Goal: Find specific page/section: Find specific page/section

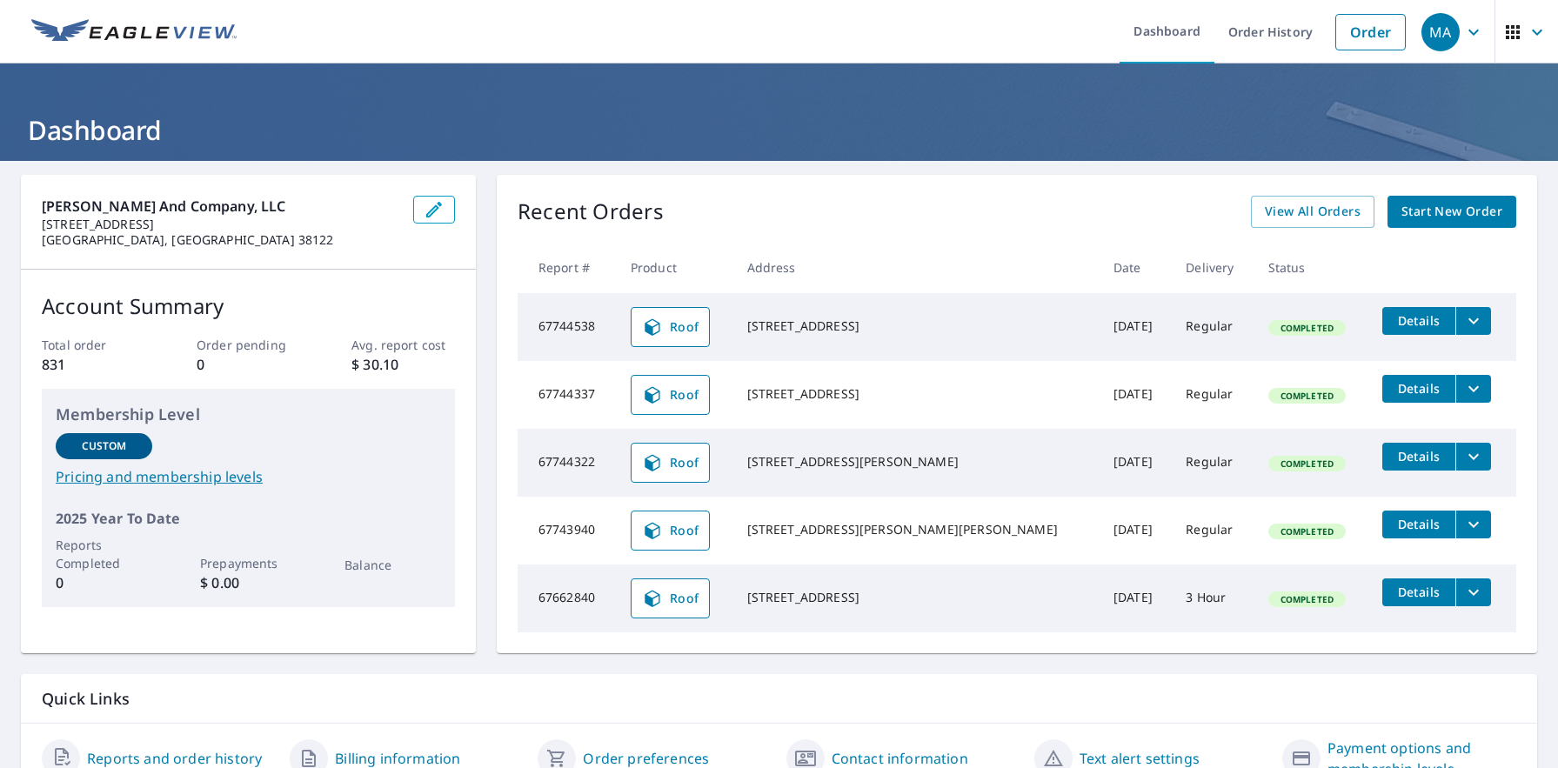
click at [688, 396] on span "Roof" at bounding box center [670, 394] width 57 height 21
click at [694, 462] on span "Roof" at bounding box center [670, 462] width 57 height 21
click at [698, 525] on span "Roof" at bounding box center [670, 530] width 57 height 21
